Goal: Task Accomplishment & Management: Manage account settings

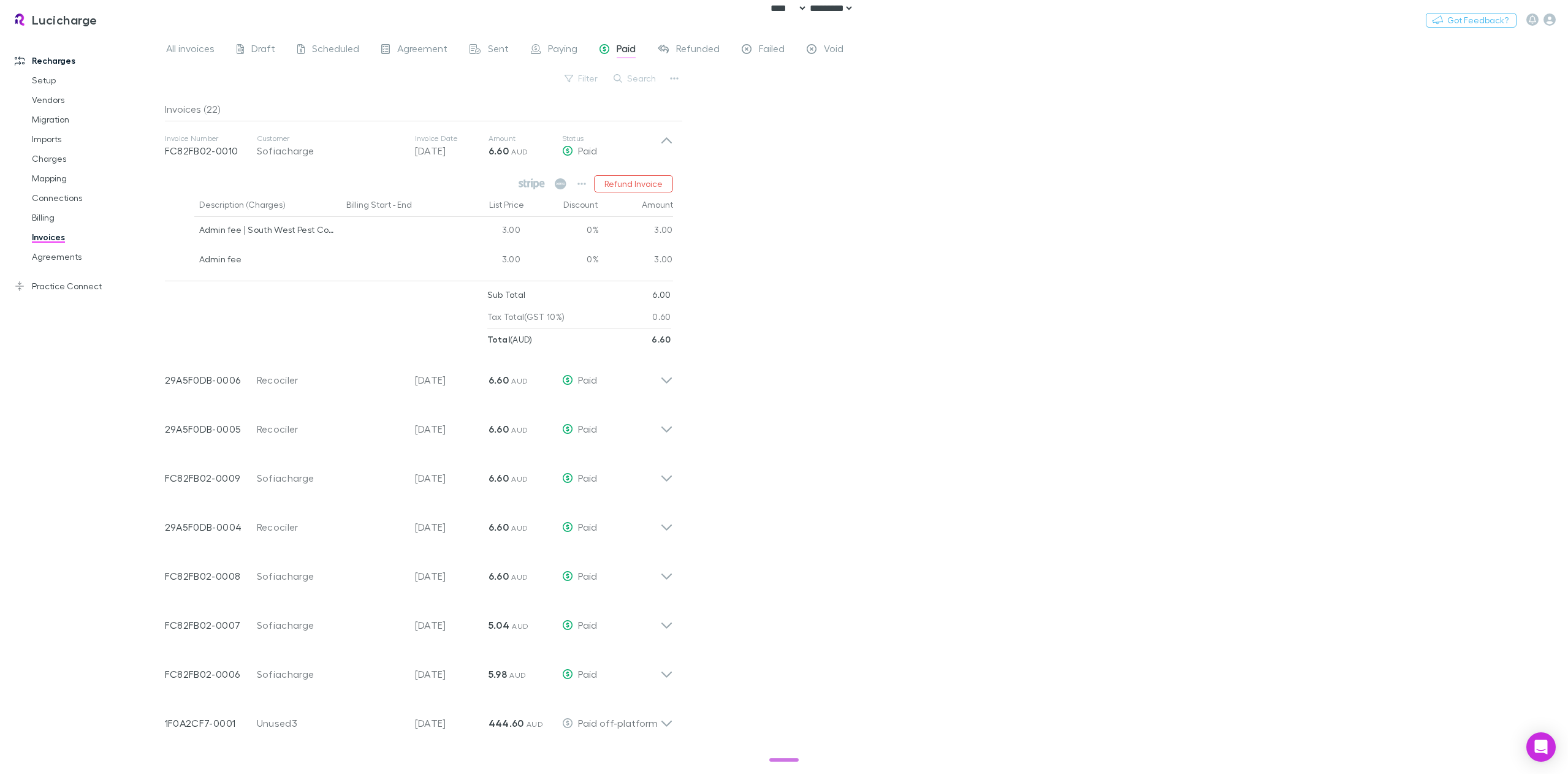
select select "****"
click at [135, 14] on button "Switch company" at bounding box center [150, 20] width 81 height 15
type input "***"
click at [163, 88] on p "[PERSON_NAME]'s Bookkeeping Sylvania" at bounding box center [213, 93] width 186 height 15
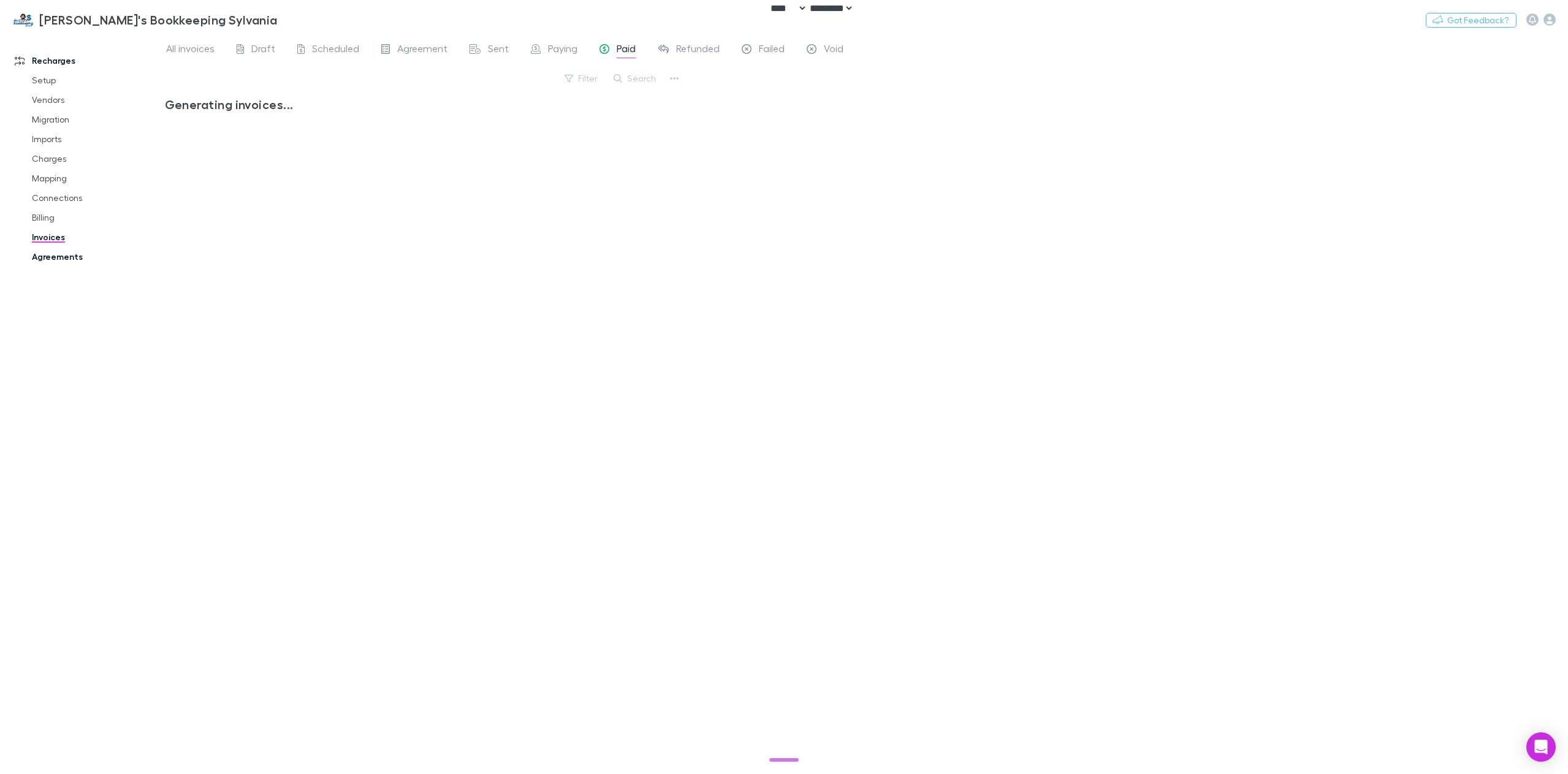
click at [68, 257] on link "Agreements" at bounding box center [95, 257] width 152 height 20
click at [65, 241] on link "Invoices" at bounding box center [95, 237] width 152 height 20
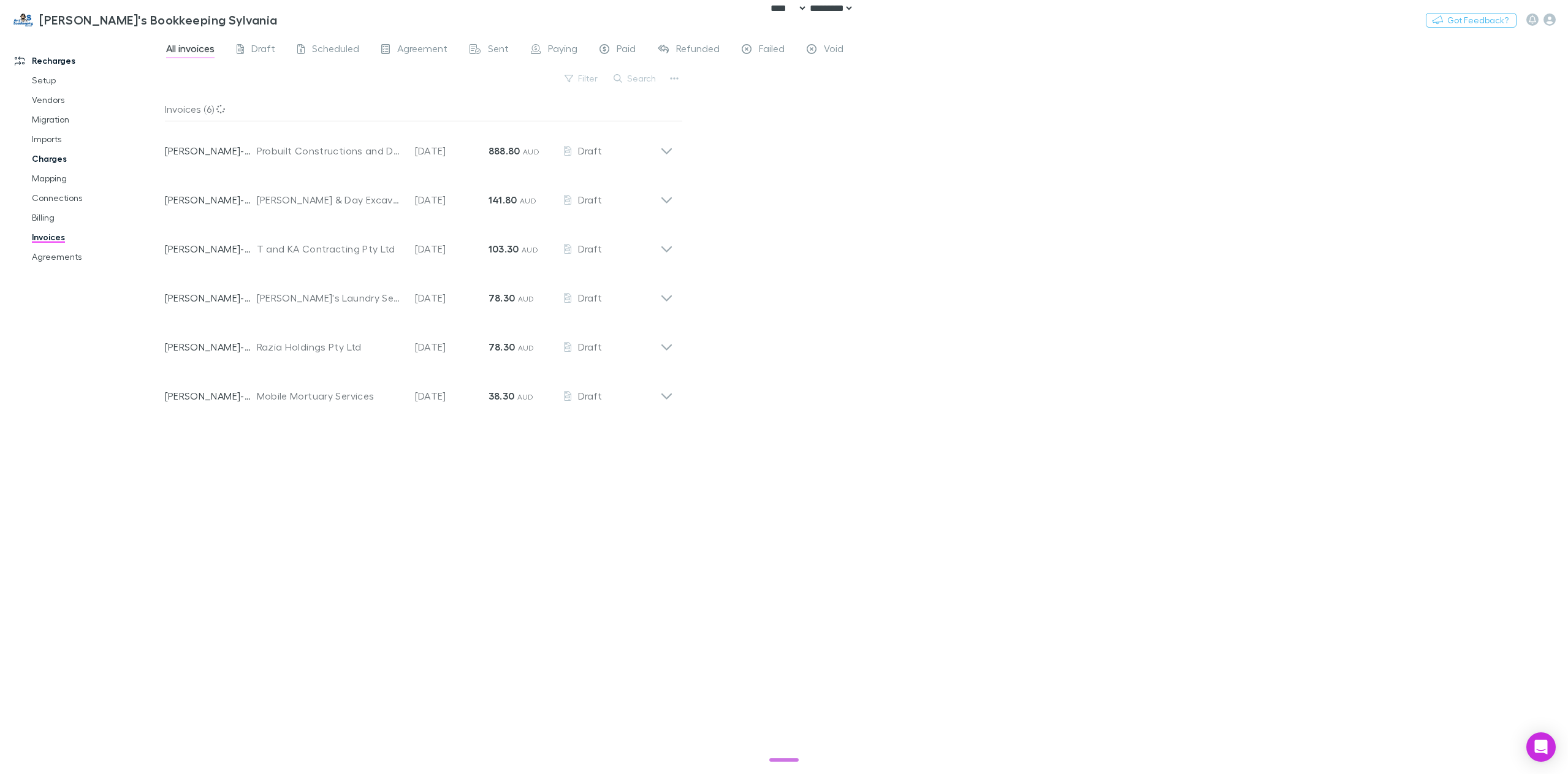
click at [44, 166] on link "Charges" at bounding box center [95, 158] width 152 height 20
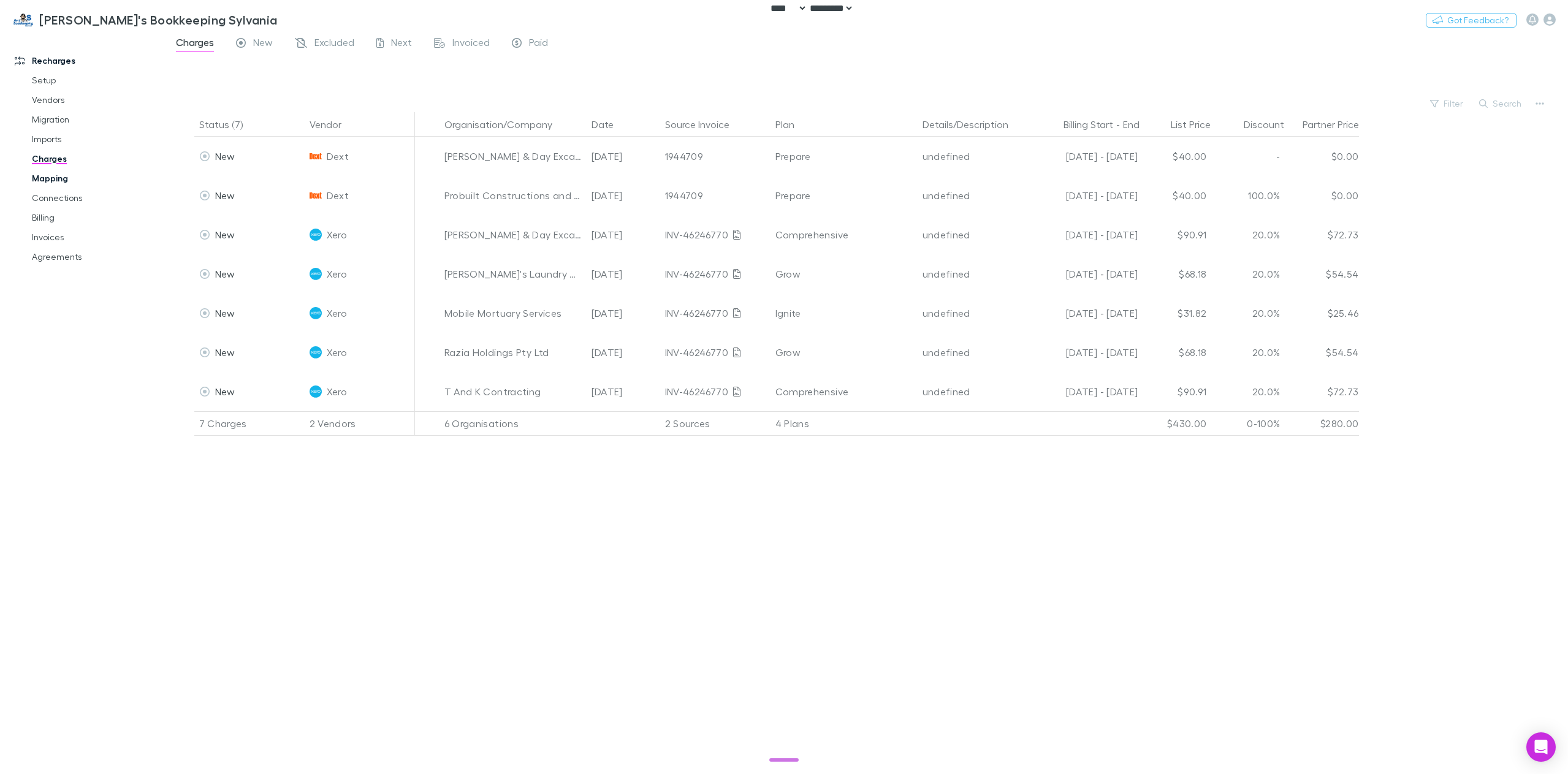
click at [50, 179] on link "Mapping" at bounding box center [95, 178] width 152 height 20
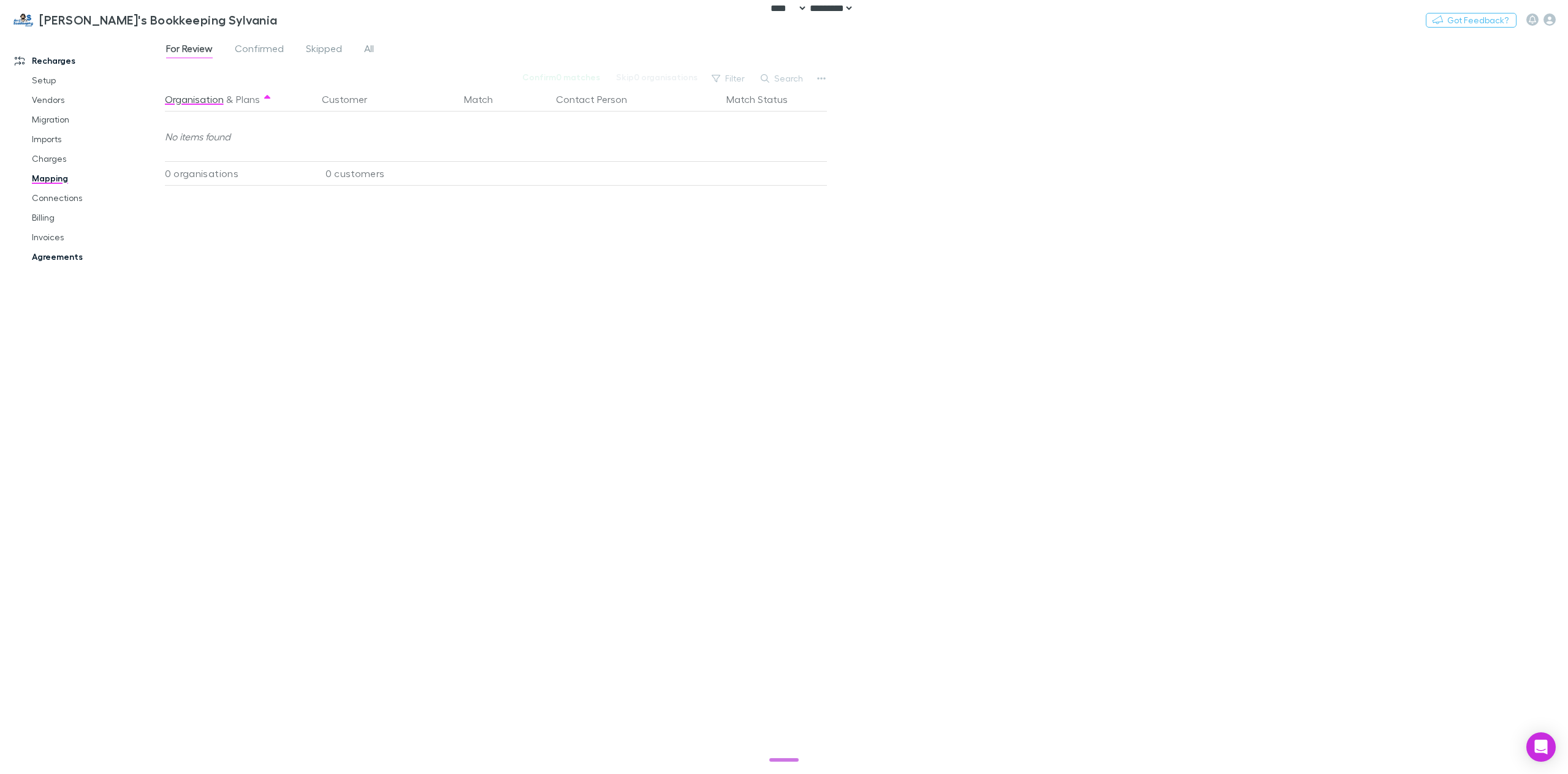
click at [49, 264] on link "Agreements" at bounding box center [95, 257] width 152 height 20
click at [58, 222] on link "Billing" at bounding box center [95, 217] width 152 height 20
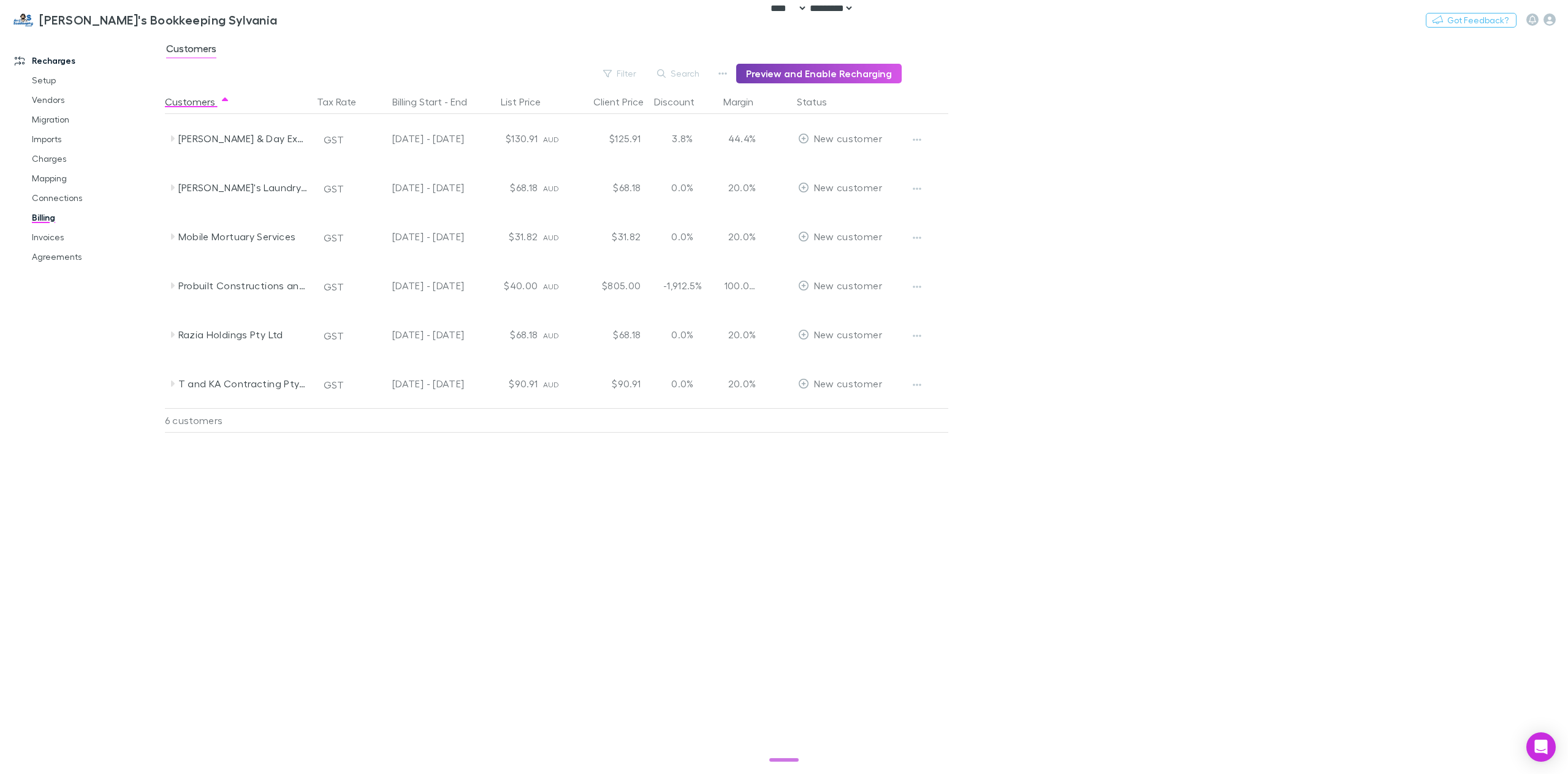
click at [833, 76] on button "Preview and Enable Recharging" at bounding box center [819, 73] width 166 height 20
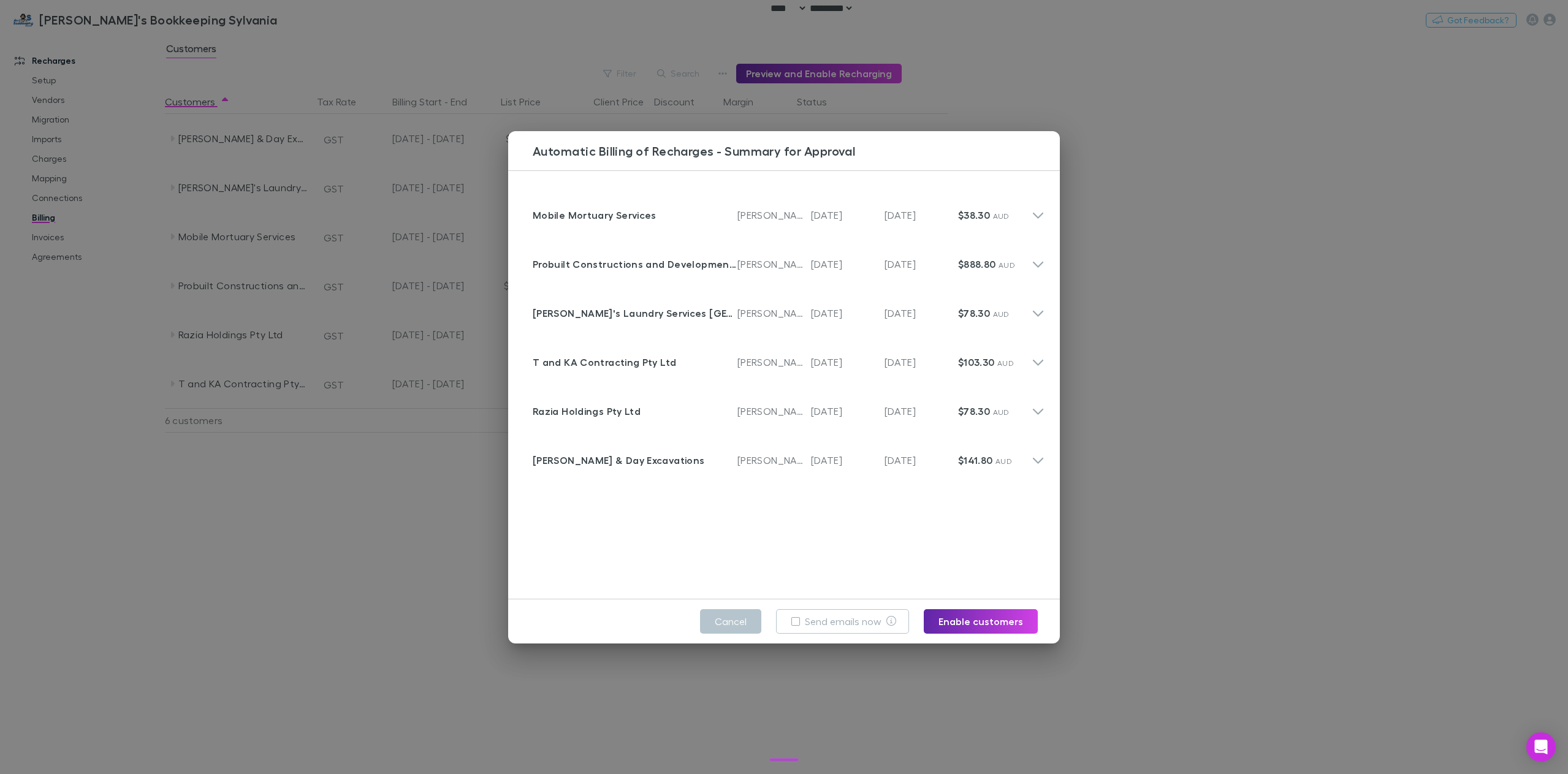
click at [417, 534] on div "Automatic Billing of Recharges - Summary for Approval Customer Mobile Mortuary …" at bounding box center [784, 387] width 1568 height 774
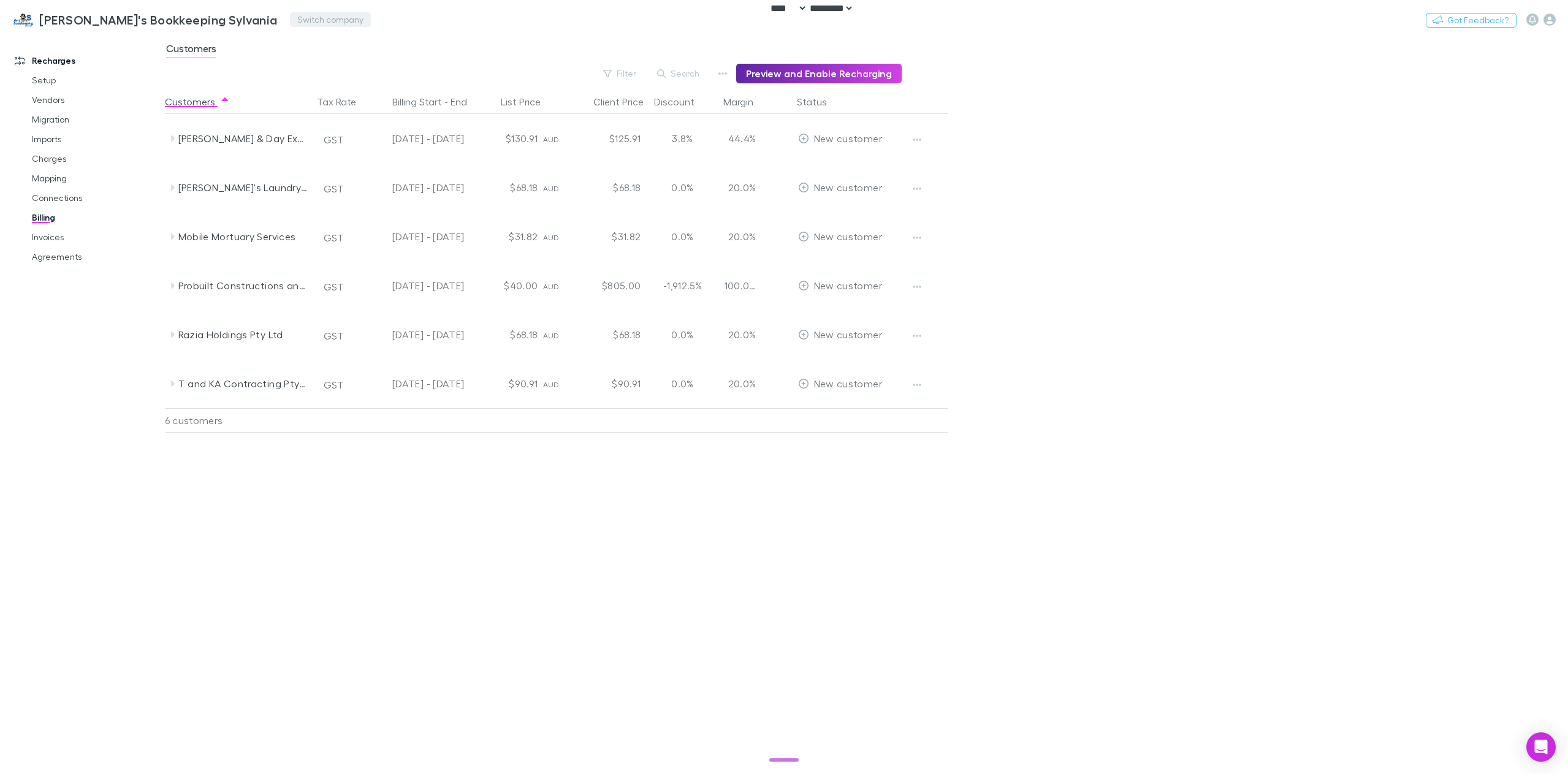
click at [290, 18] on button "Switch company" at bounding box center [330, 20] width 81 height 15
type input "***"
click at [263, 81] on p "[PERSON_NAME]'s Bookkeeping" at bounding box center [292, 73] width 146 height 15
click at [52, 259] on link "Agreements" at bounding box center [95, 257] width 152 height 20
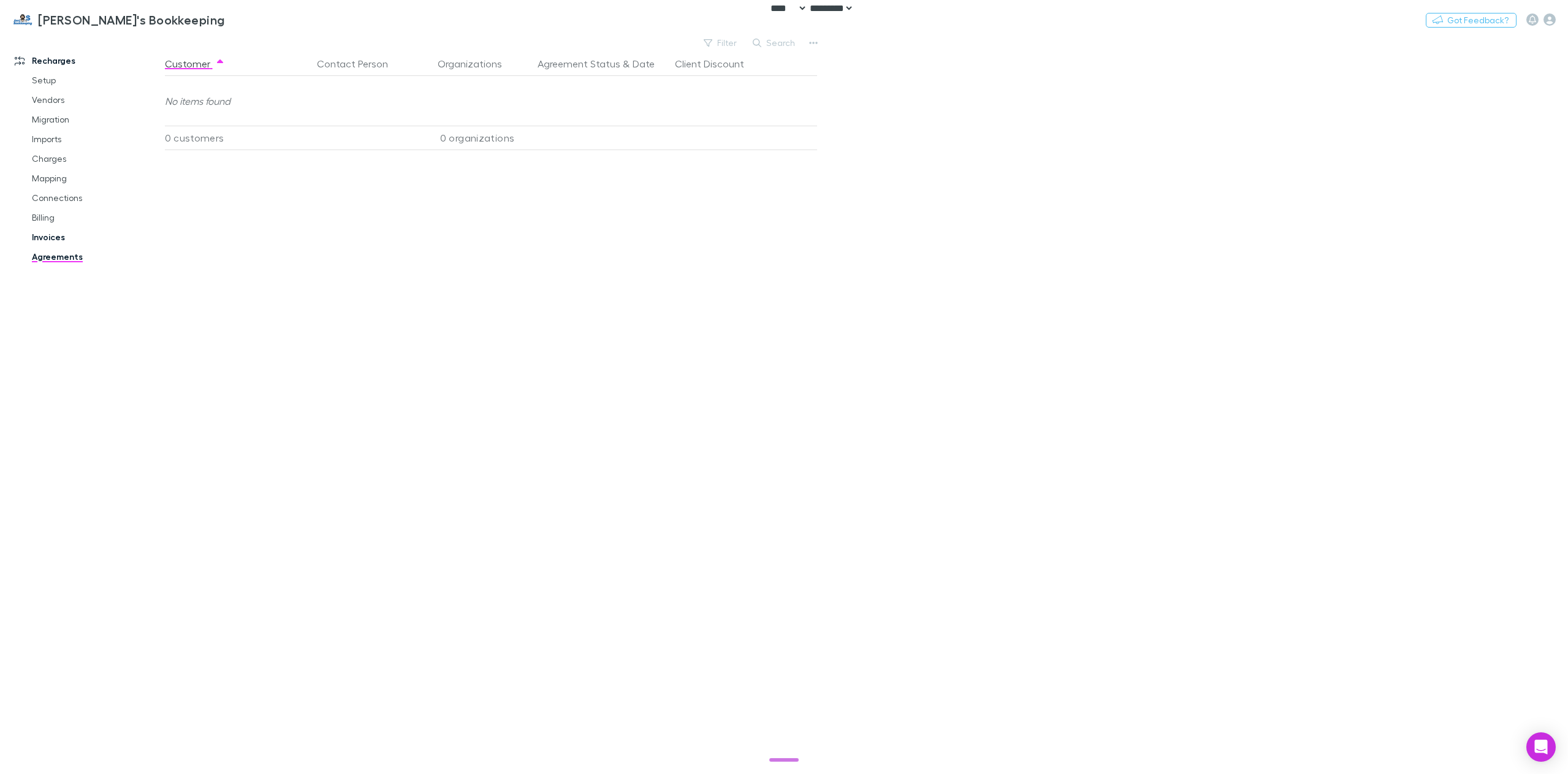
click at [60, 228] on link "Invoices" at bounding box center [95, 237] width 152 height 20
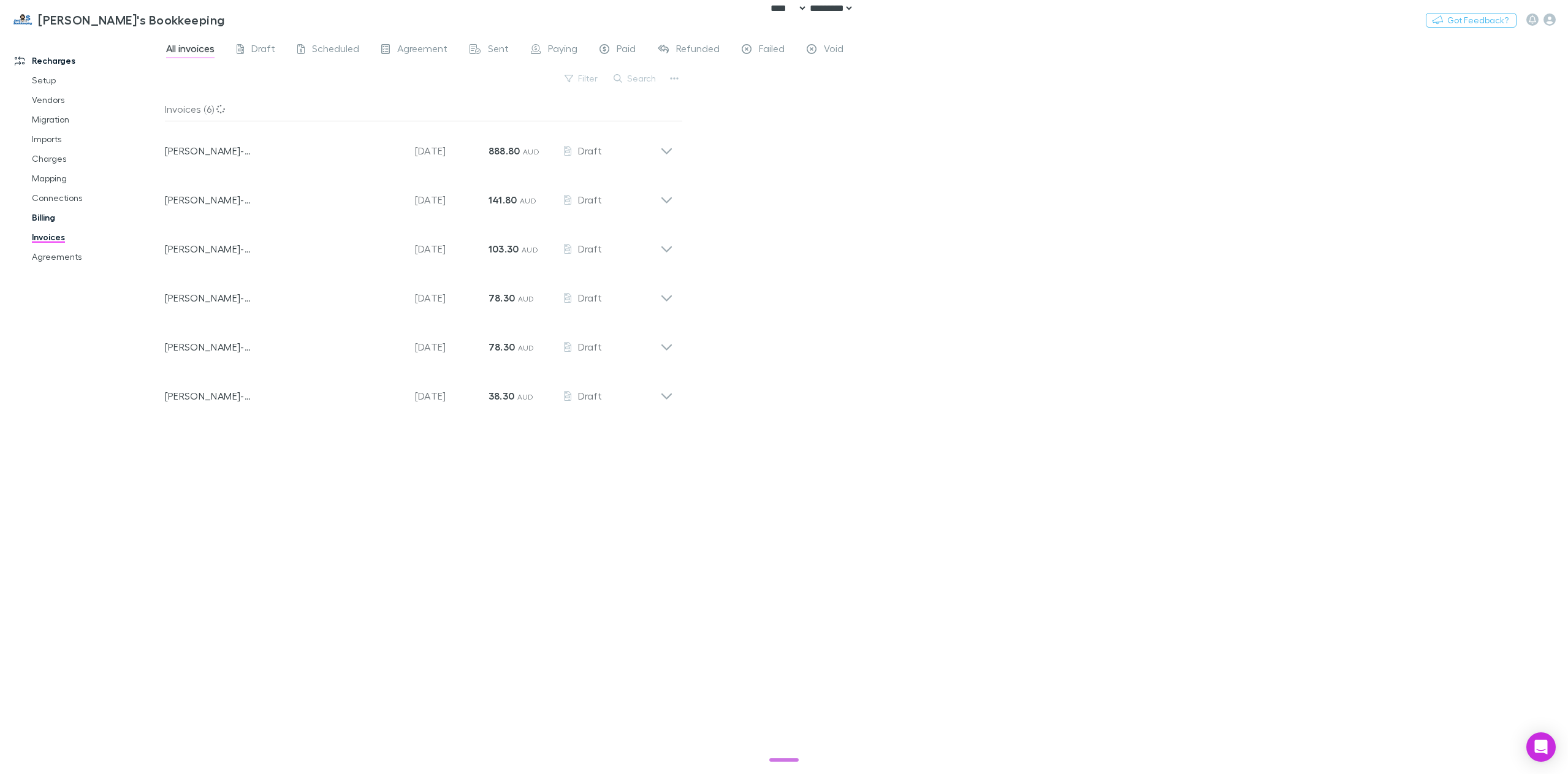
click at [50, 217] on link "Billing" at bounding box center [95, 217] width 152 height 20
